Goal: Task Accomplishment & Management: Complete application form

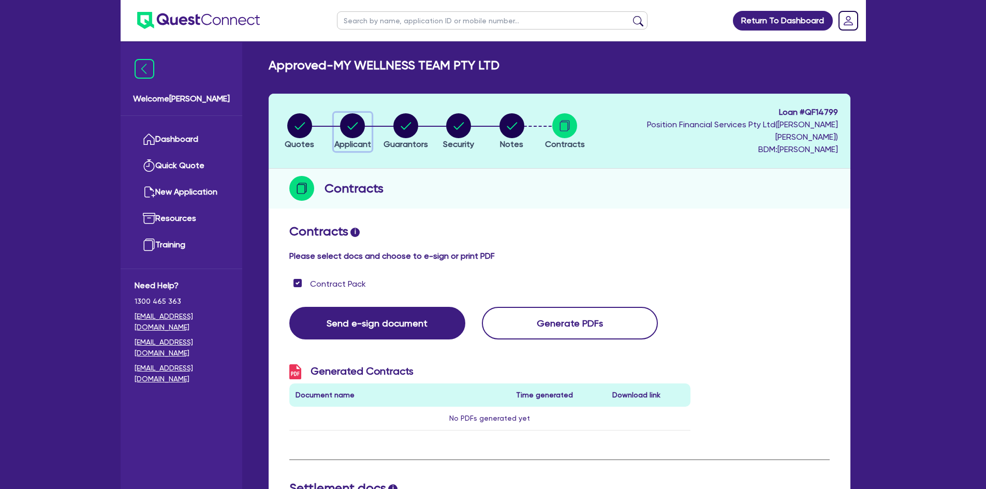
click at [357, 124] on circle "button" at bounding box center [352, 125] width 25 height 25
select select "COMPANY"
select select "HEALTH_BEAUTY"
select select "OTHER_HEALTH_BEAUTY"
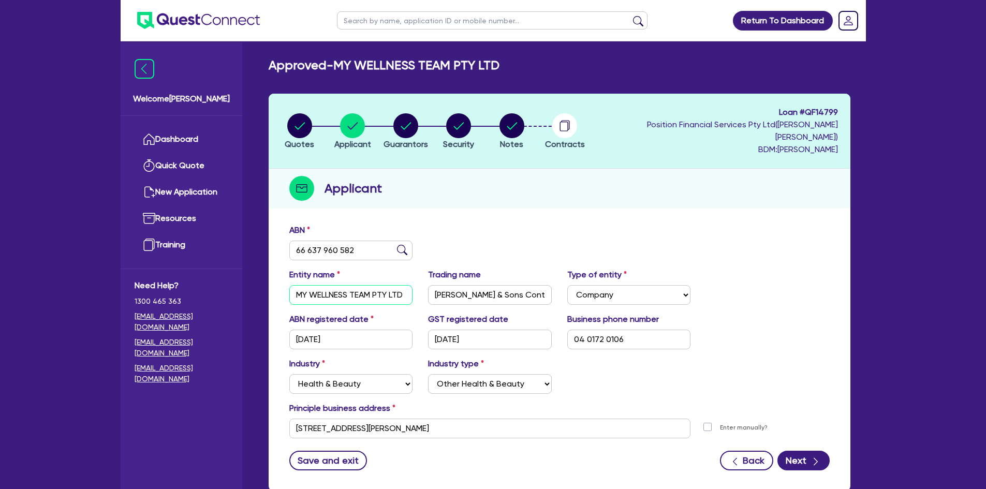
click at [366, 285] on input "MY WELLNESS TEAM PTY LTD" at bounding box center [351, 295] width 124 height 20
click at [444, 285] on input "[PERSON_NAME] & Sons Contractors" at bounding box center [490, 295] width 124 height 20
click at [378, 285] on input "MY WELLNESS TEAM PTY LTD" at bounding box center [351, 295] width 124 height 20
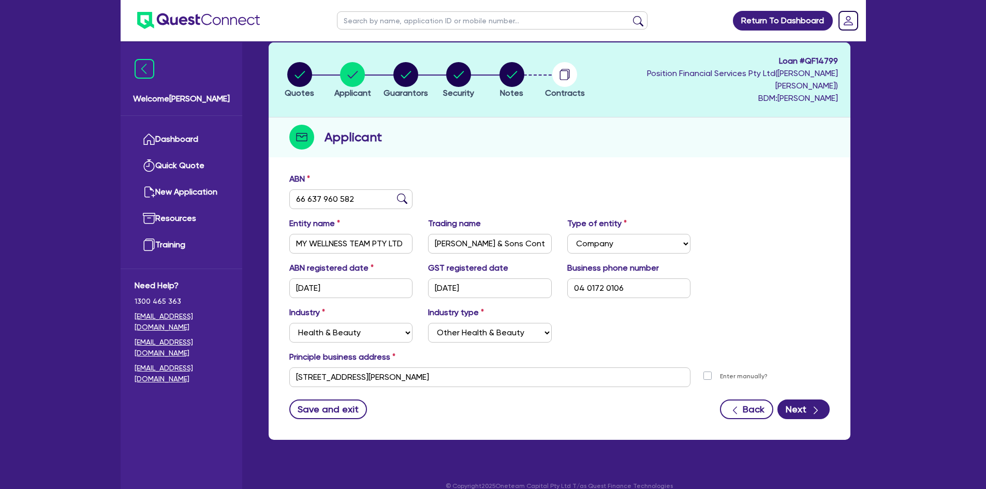
scroll to position [52, 0]
click at [410, 76] on circle "button" at bounding box center [405, 74] width 25 height 25
select select "MR"
select select "QLD"
select select "MARRIED"
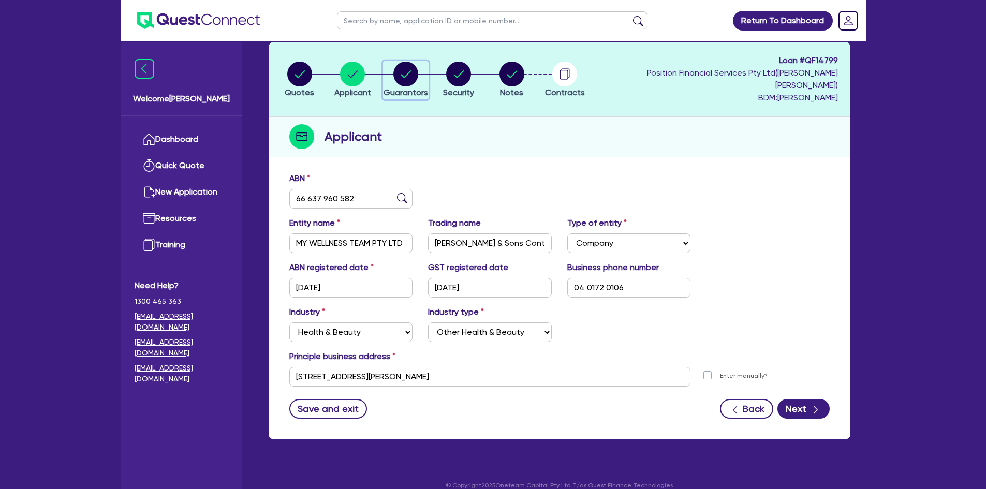
select select "CASH"
select select "INVESTMENT_PROPERTY"
select select "PROPERTY"
select select "VEHICLE"
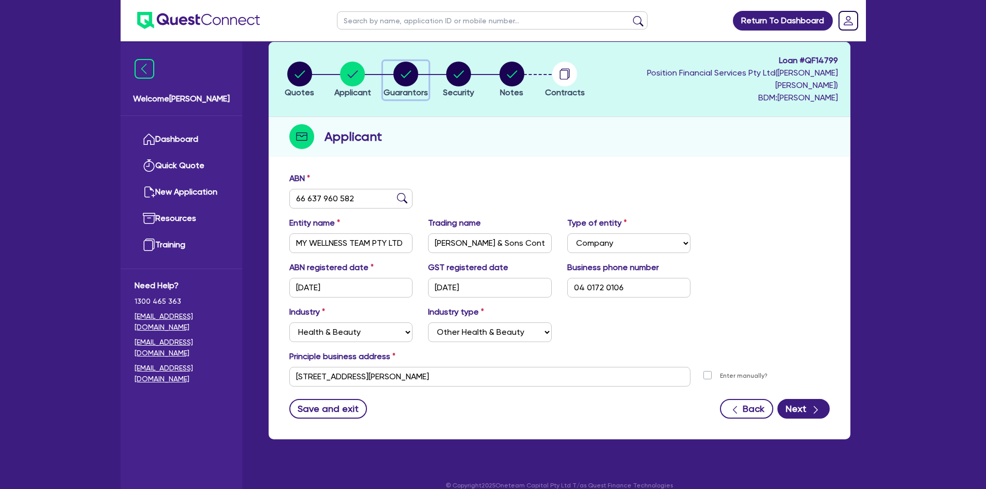
select select "OTHER"
select select "HOUSEHOLD_PERSONAL"
select select "OTHER"
select select "INVESTMENT_PROPERTY_LOAN"
select select "MORTGAGE"
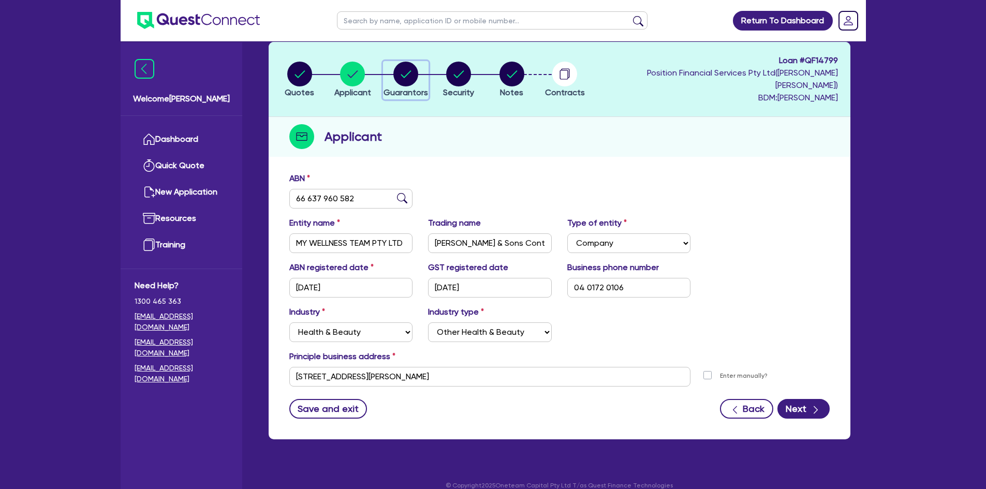
select select "VEHICLE_LOAN"
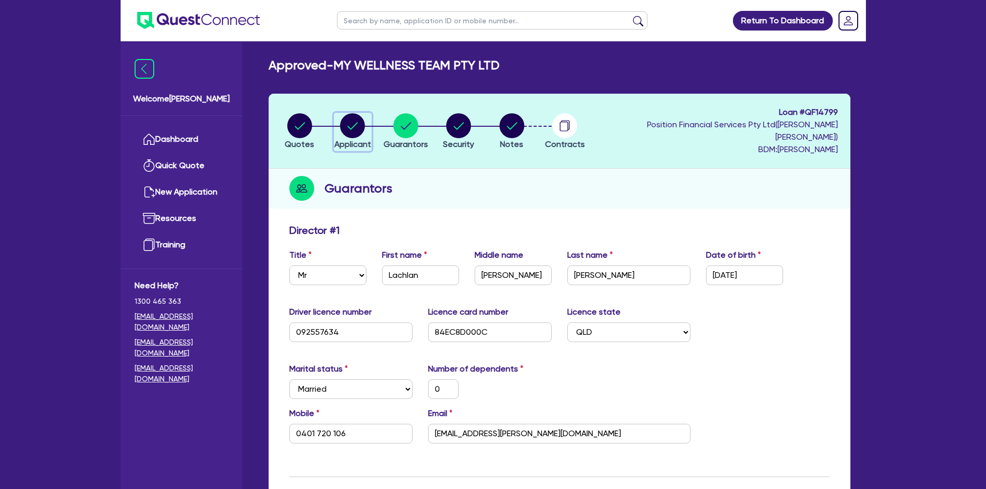
click at [351, 116] on circle "button" at bounding box center [352, 125] width 25 height 25
select select "COMPANY"
select select "HEALTH_BEAUTY"
select select "OTHER_HEALTH_BEAUTY"
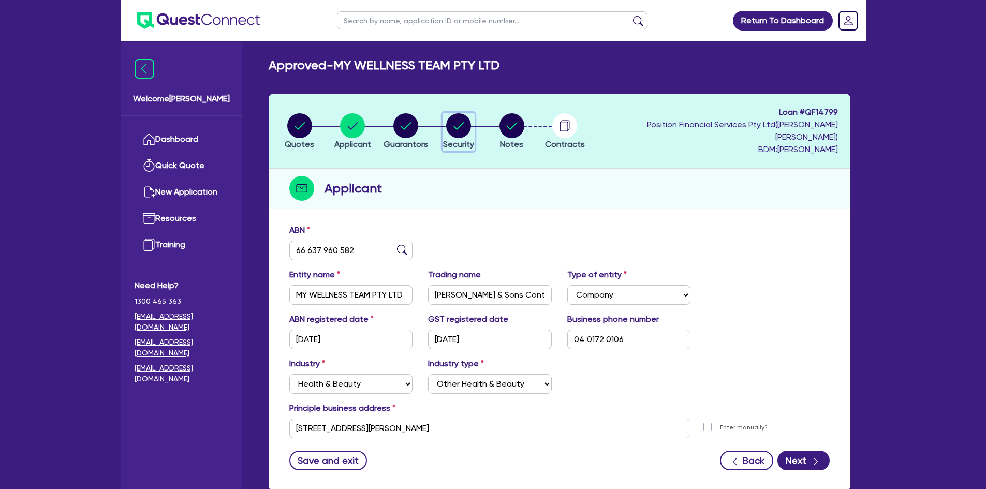
click at [467, 124] on circle "button" at bounding box center [458, 125] width 25 height 25
select select "TERTIARY_ASSETS"
select select "OTHER_TERTIARY"
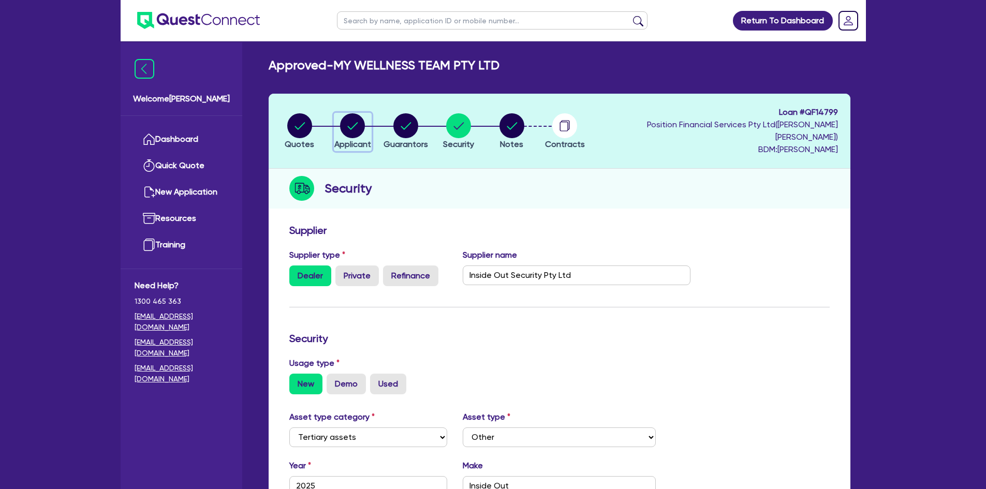
click at [370, 123] on div "button" at bounding box center [352, 125] width 37 height 25
select select "COMPANY"
select select "HEALTH_BEAUTY"
select select "OTHER_HEALTH_BEAUTY"
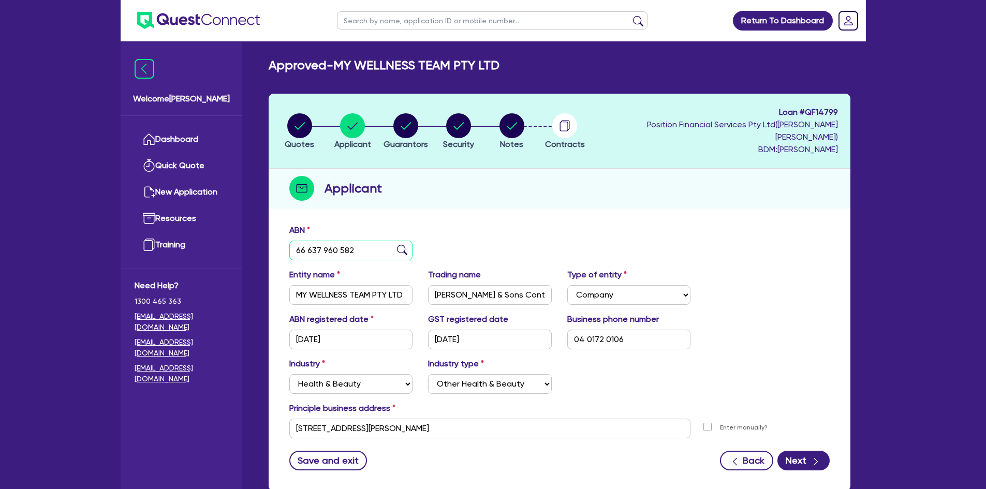
drag, startPoint x: 360, startPoint y: 239, endPoint x: 286, endPoint y: 241, distance: 74.6
click at [286, 241] on div "ABN 66 637 960 582" at bounding box center [351, 242] width 139 height 36
drag, startPoint x: 458, startPoint y: 417, endPoint x: 290, endPoint y: 419, distance: 167.2
click at [290, 419] on input "[STREET_ADDRESS][PERSON_NAME]" at bounding box center [490, 429] width 402 height 20
